Goal: Transaction & Acquisition: Subscribe to service/newsletter

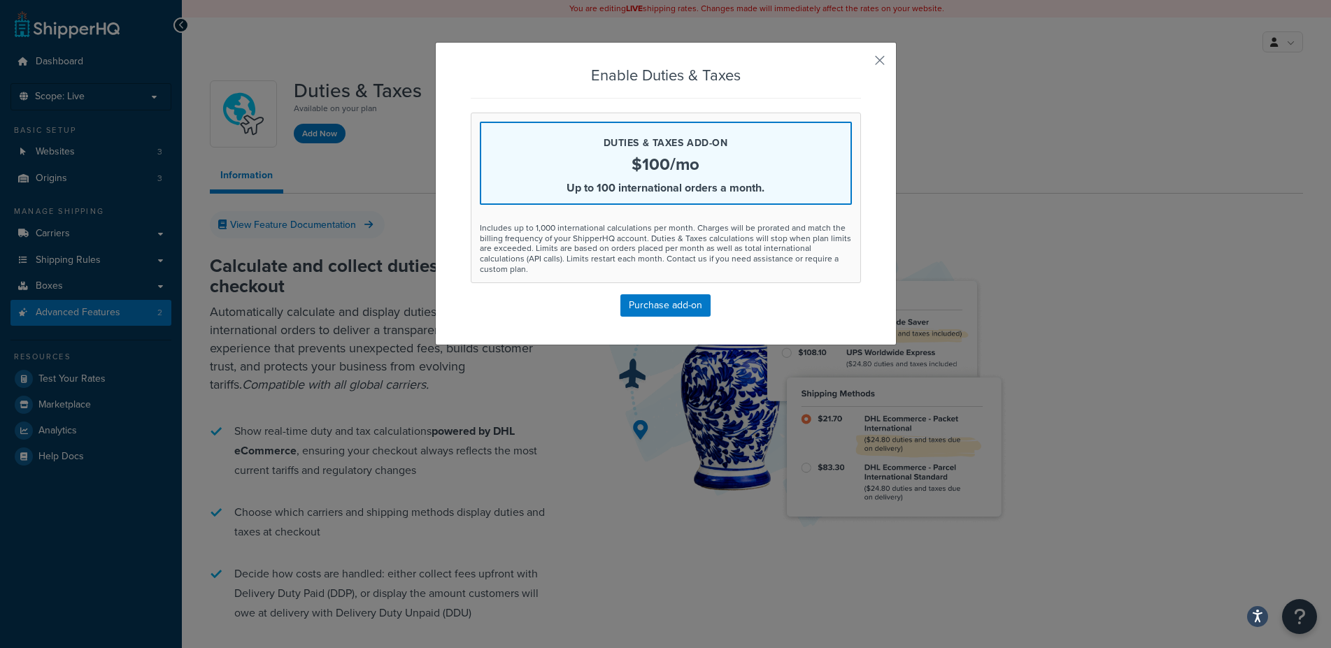
click at [834, 87] on div "Enable Duties & Taxes Duties & Taxes add-on $100/mo Up to 100 international ord…" at bounding box center [666, 192] width 390 height 250
click at [861, 64] on button "button" at bounding box center [858, 65] width 3 height 3
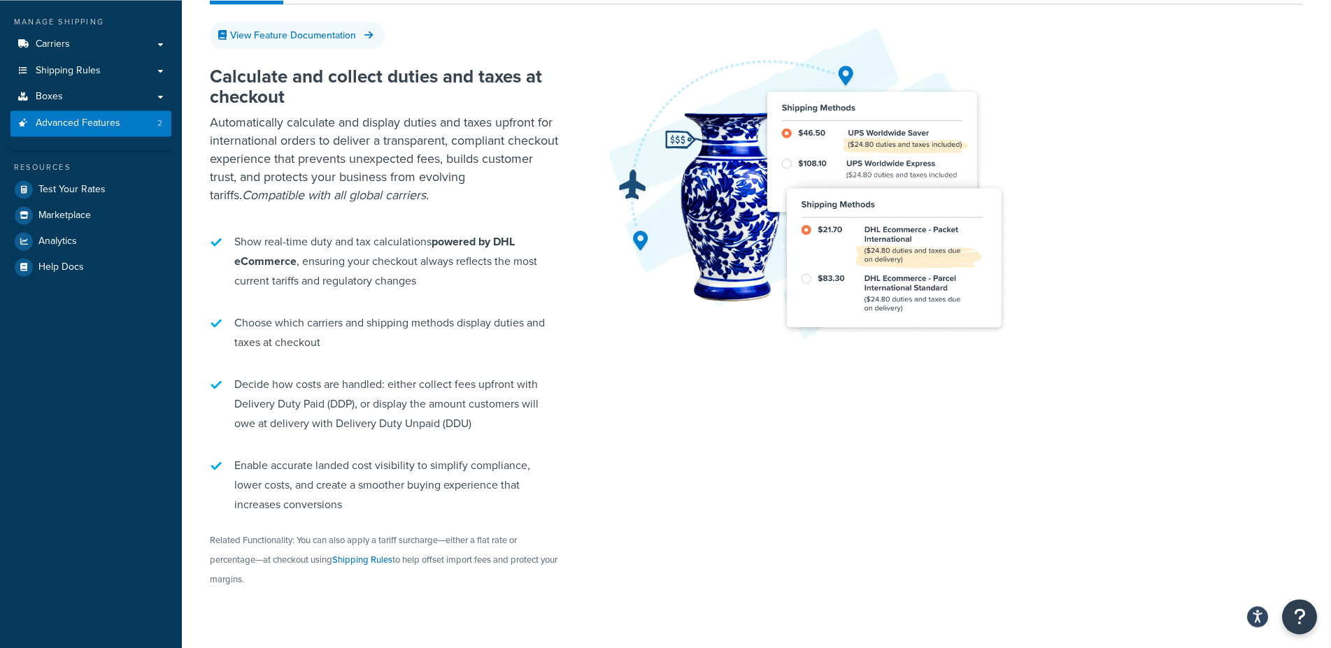
scroll to position [192, 0]
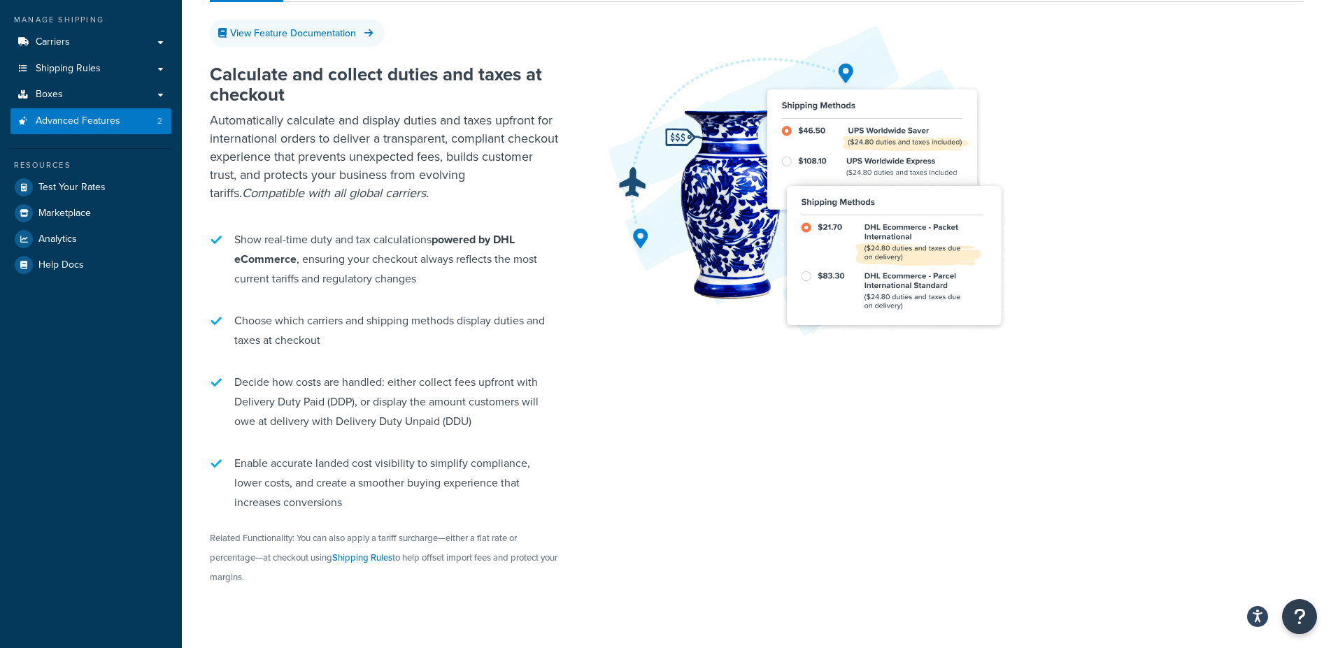
click at [818, 521] on div "Calculate and collect duties and taxes at checkout Automatically calculate and …" at bounding box center [756, 344] width 1093 height 603
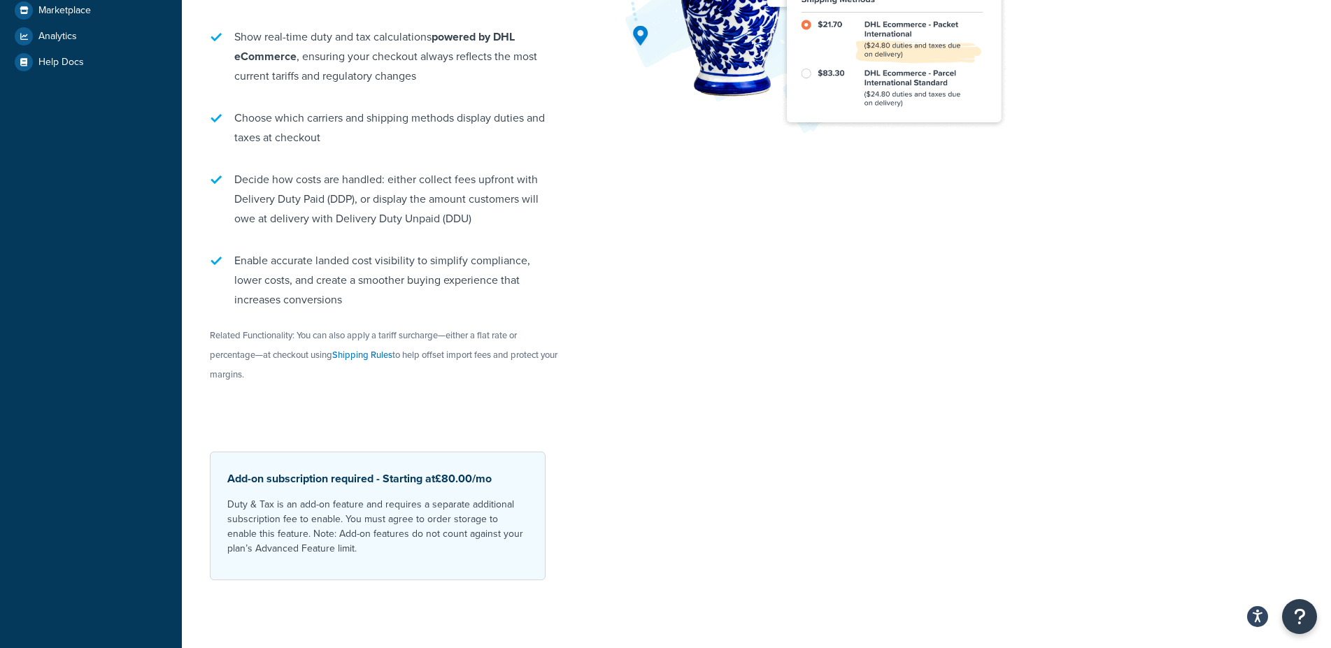
click at [1012, 378] on div "Calculate and collect duties and taxes at checkout Automatically calculate and …" at bounding box center [756, 142] width 1093 height 603
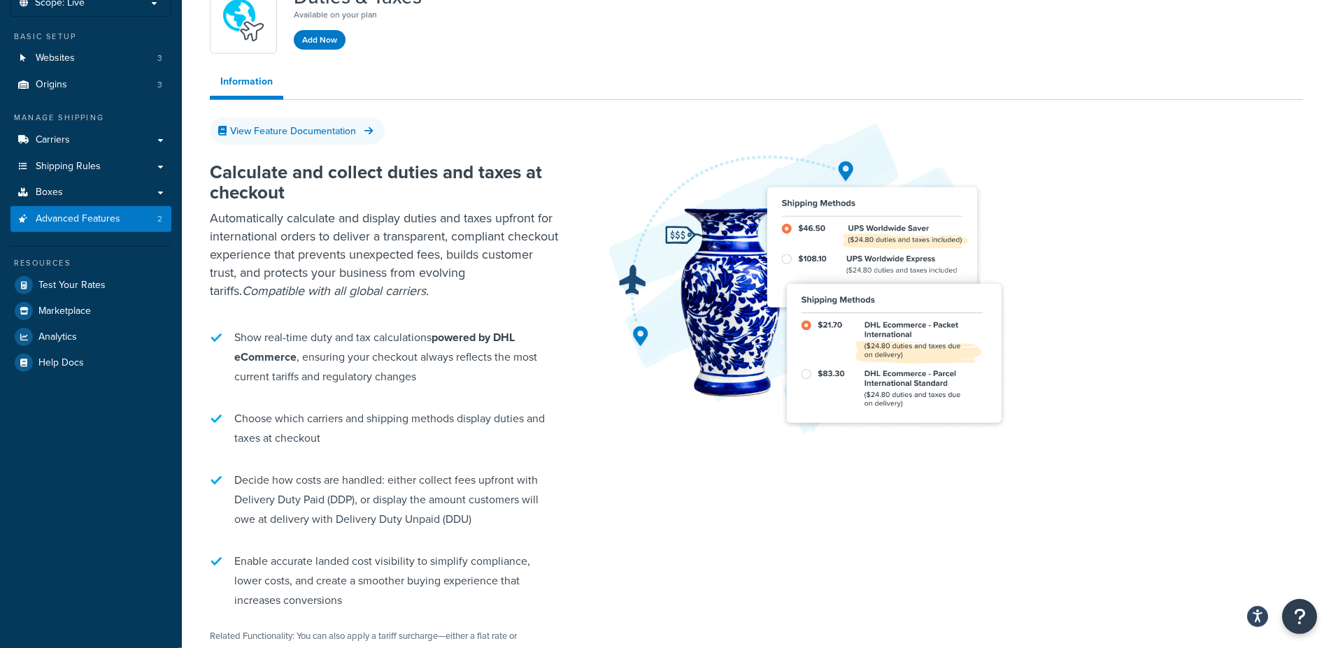
scroll to position [0, 0]
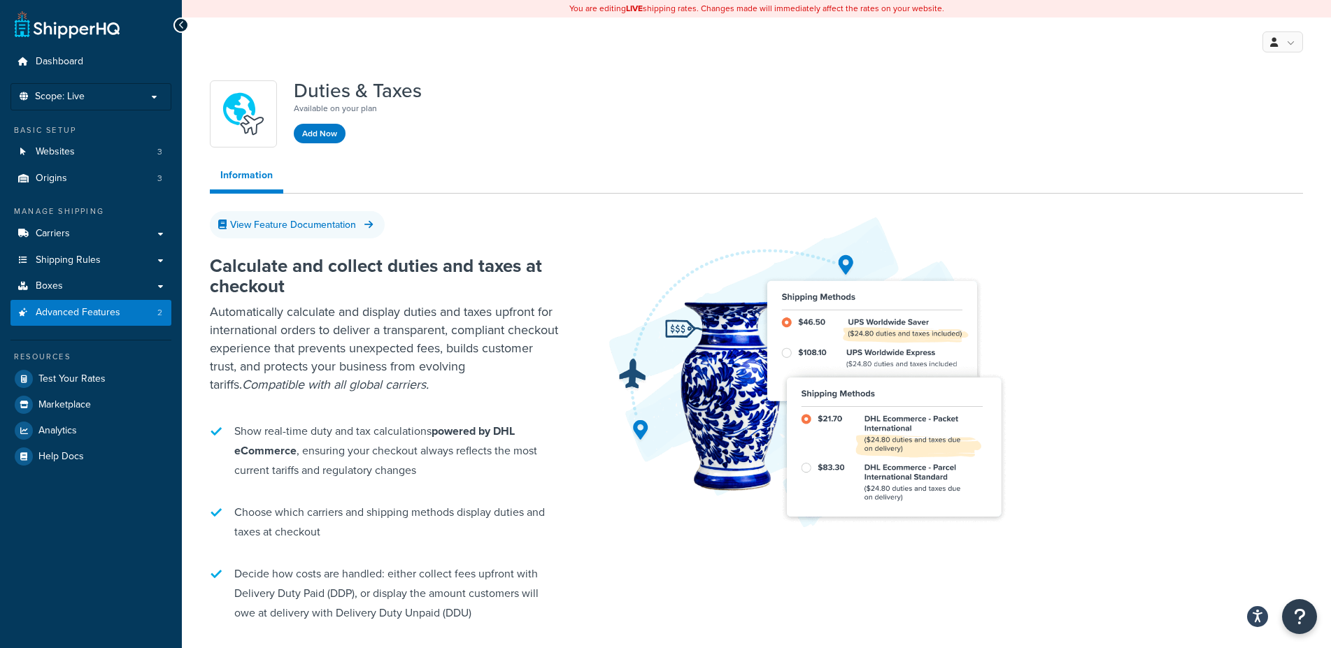
click at [318, 124] on div "Add Now" at bounding box center [320, 133] width 52 height 20
click at [318, 129] on button "Add Now" at bounding box center [320, 134] width 52 height 20
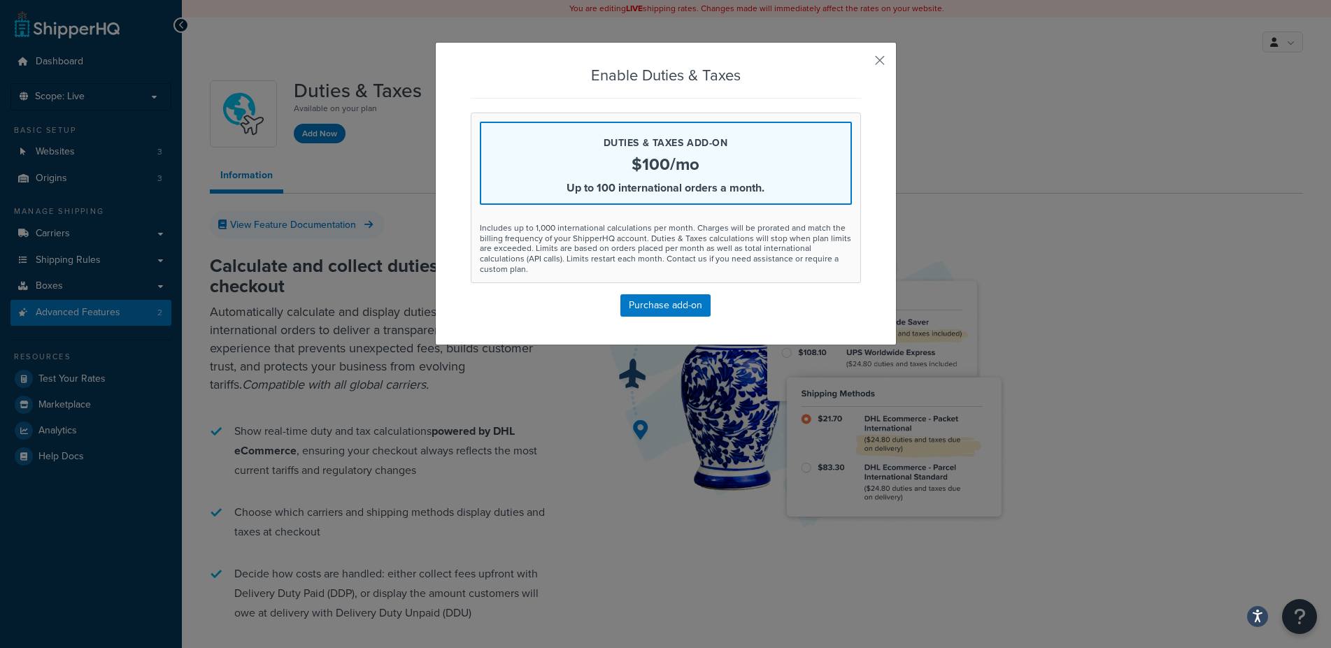
click at [575, 297] on div "Enable Duties & Taxes Duties & Taxes add-on $100/mo Up to 100 international ord…" at bounding box center [666, 192] width 390 height 250
click at [946, 156] on div "Enable Duties & Taxes Duties & Taxes add-on $100/mo Up to 100 international ord…" at bounding box center [665, 324] width 1331 height 648
drag, startPoint x: 863, startPoint y: 66, endPoint x: 901, endPoint y: 72, distance: 38.3
click at [876, 67] on div "Enable Duties & Taxes Duties & Taxes add-on $100/mo Up to 100 international ord…" at bounding box center [666, 194] width 462 height 304
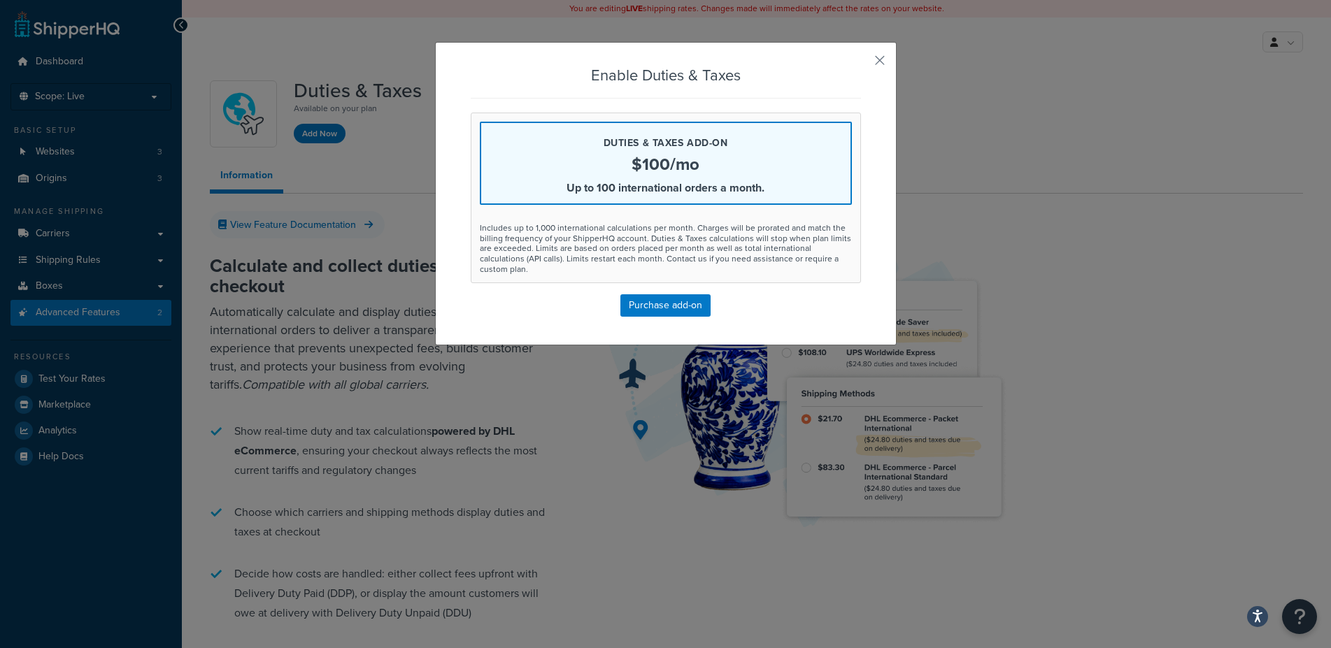
click at [862, 55] on div "Enable Duties & Taxes Duties & Taxes add-on $100/mo Up to 100 international ord…" at bounding box center [666, 194] width 462 height 304
drag, startPoint x: 867, startPoint y: 61, endPoint x: 883, endPoint y: 73, distance: 20.0
click at [867, 61] on div "Enable Duties & Taxes Duties & Taxes add-on $100/mo Up to 100 international ord…" at bounding box center [666, 194] width 462 height 304
drag, startPoint x: 868, startPoint y: 57, endPoint x: 1026, endPoint y: 178, distance: 198.6
click at [889, 73] on div "Enable Duties & Taxes Duties & Taxes add-on $100/mo Up to 100 international ord…" at bounding box center [666, 194] width 462 height 304
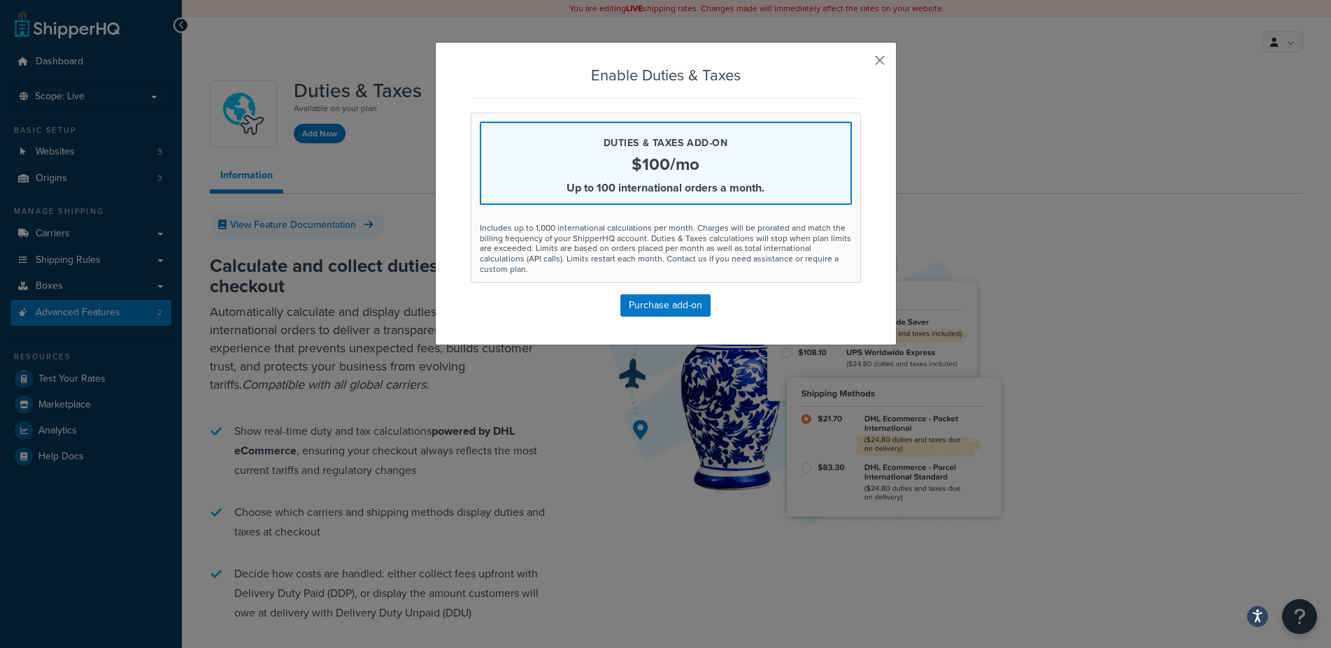
click at [861, 64] on button "button" at bounding box center [858, 65] width 3 height 3
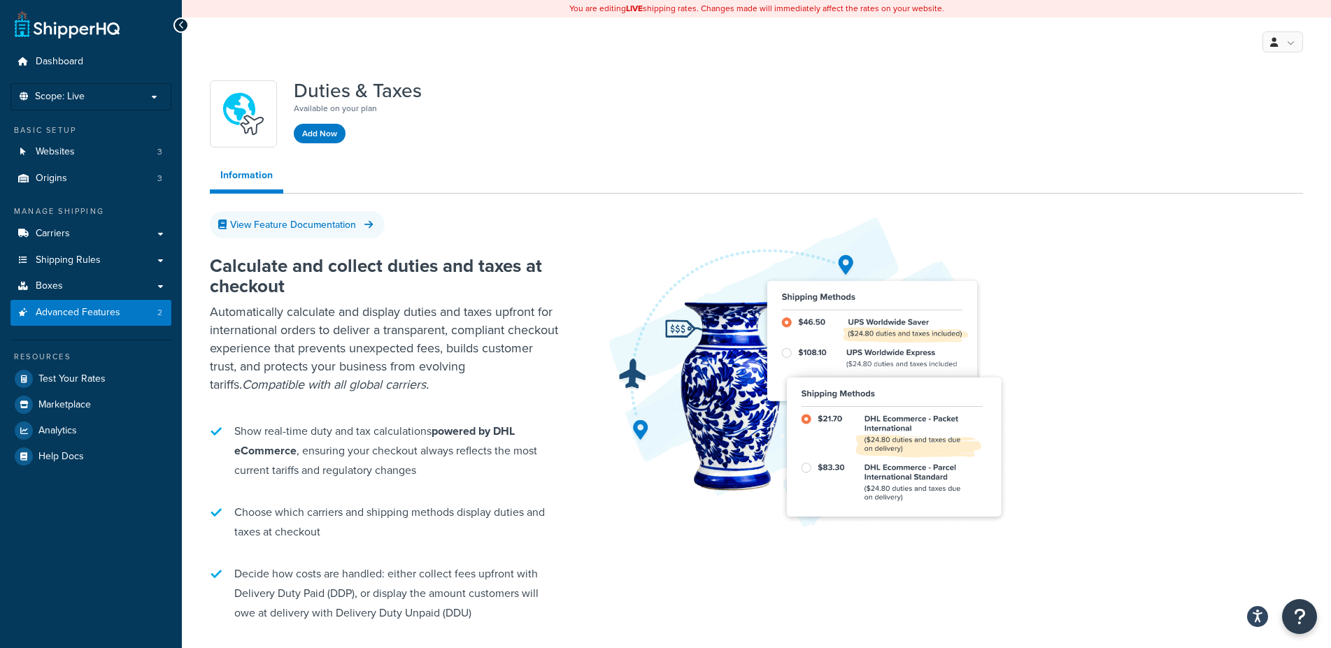
drag, startPoint x: 1037, startPoint y: 262, endPoint x: 1148, endPoint y: 272, distance: 111.6
click at [1047, 262] on div at bounding box center [953, 371] width 702 height 315
